Goal: Task Accomplishment & Management: Use online tool/utility

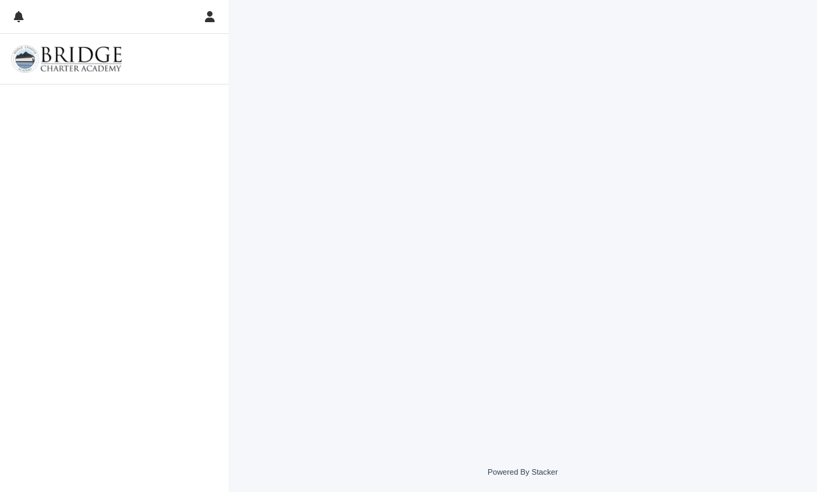
scroll to position [1, 0]
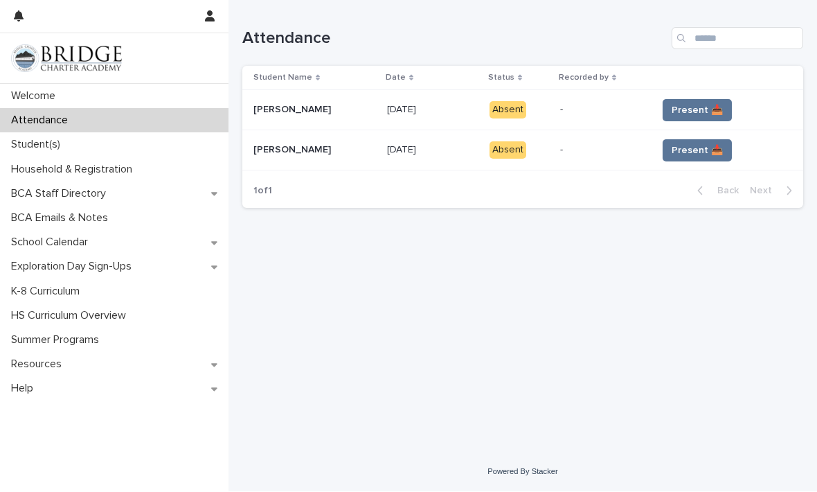
click at [693, 117] on button "Present 📥" at bounding box center [697, 111] width 69 height 22
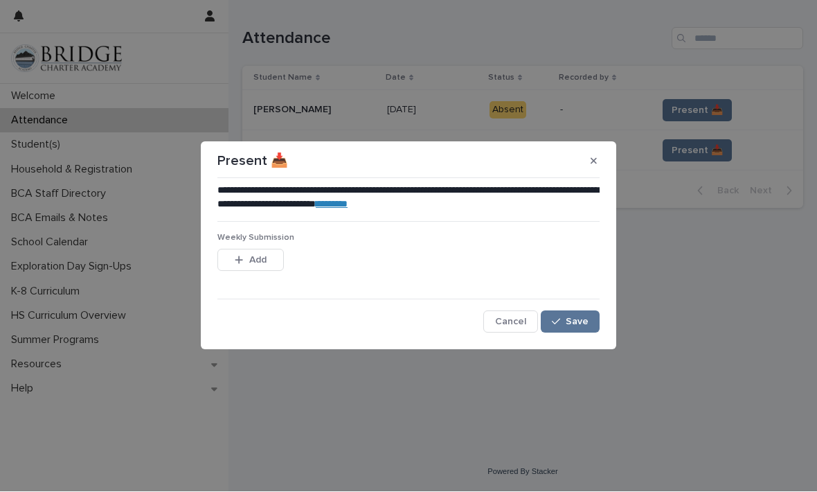
click at [583, 321] on span "Save" at bounding box center [577, 322] width 23 height 10
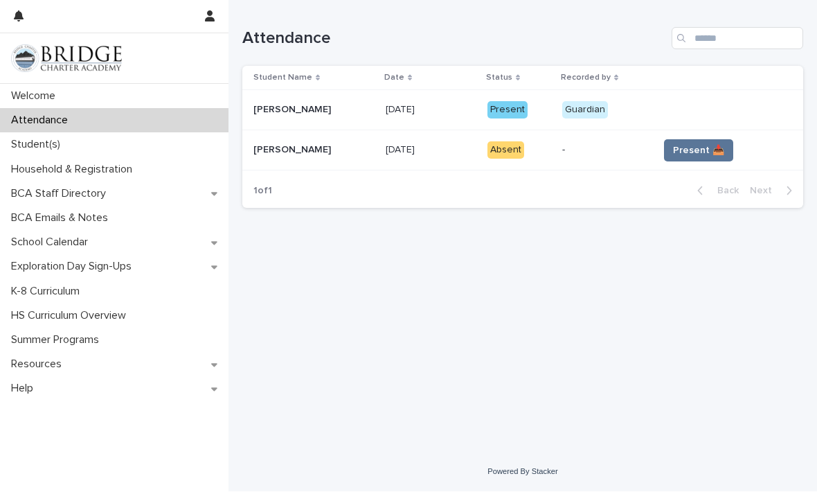
click at [697, 148] on span "Present 📥" at bounding box center [698, 151] width 51 height 14
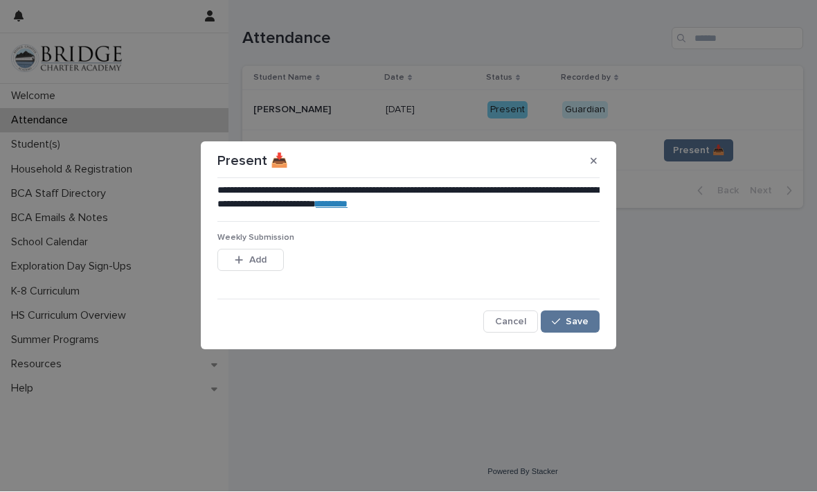
click at [576, 323] on span "Save" at bounding box center [577, 322] width 23 height 10
